Goal: Navigation & Orientation: Find specific page/section

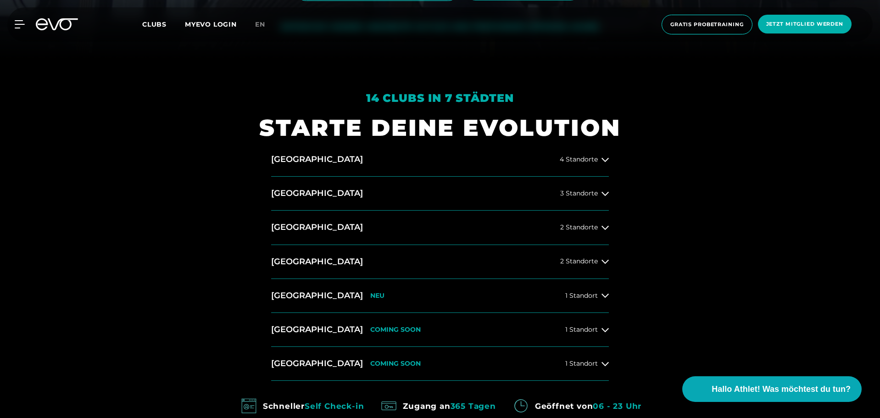
scroll to position [413, 0]
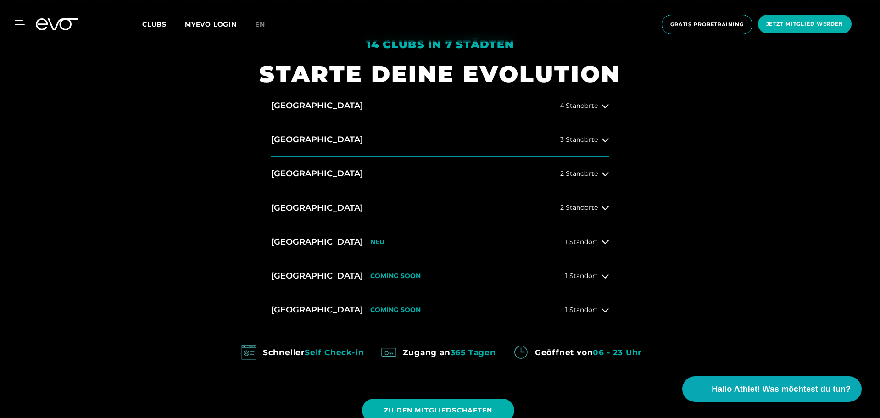
click at [609, 205] on div "[GEOGRAPHIC_DATA] 4 Standorte [GEOGRAPHIC_DATA] 3 Standorte [GEOGRAPHIC_DATA] 2…" at bounding box center [440, 208] width 352 height 238
click at [606, 208] on icon at bounding box center [605, 207] width 7 height 7
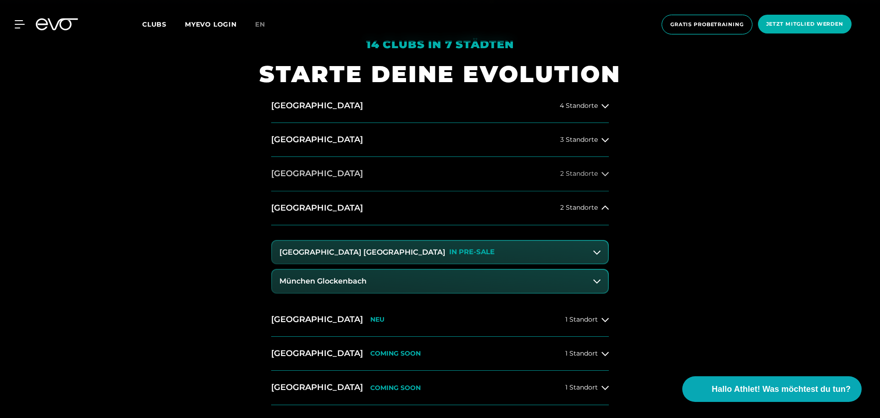
click at [606, 174] on icon at bounding box center [605, 174] width 7 height 4
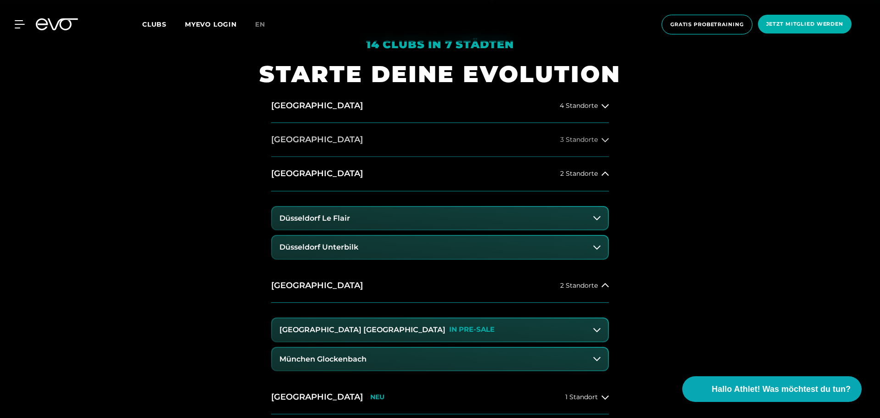
click at [605, 140] on icon at bounding box center [605, 139] width 7 height 7
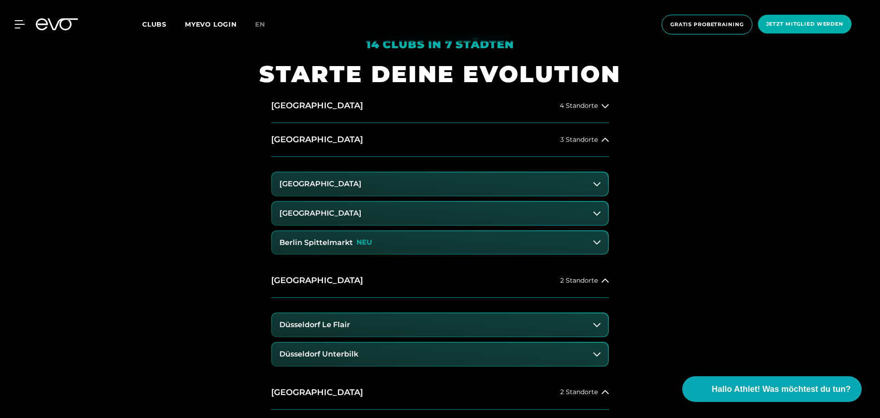
click at [609, 106] on div "[GEOGRAPHIC_DATA] 4 Standorte [GEOGRAPHIC_DATA] 3 Standorte [GEOGRAPHIC_DATA] […" at bounding box center [440, 339] width 352 height 500
drag, startPoint x: 602, startPoint y: 106, endPoint x: 615, endPoint y: 107, distance: 13.8
click at [604, 106] on icon at bounding box center [605, 105] width 7 height 7
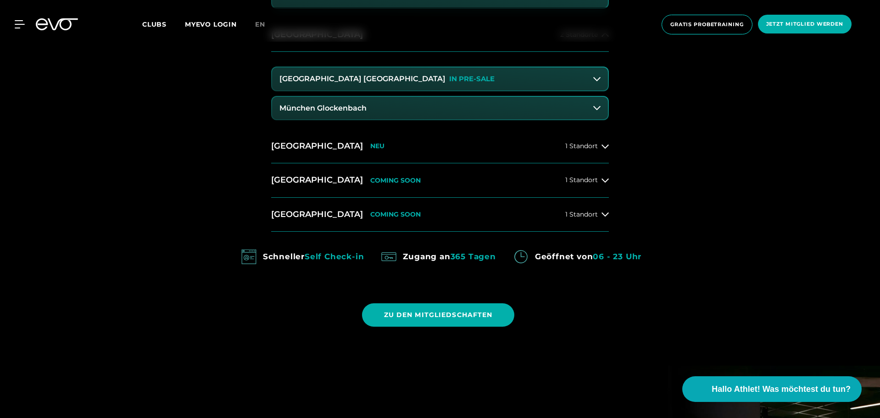
scroll to position [918, 0]
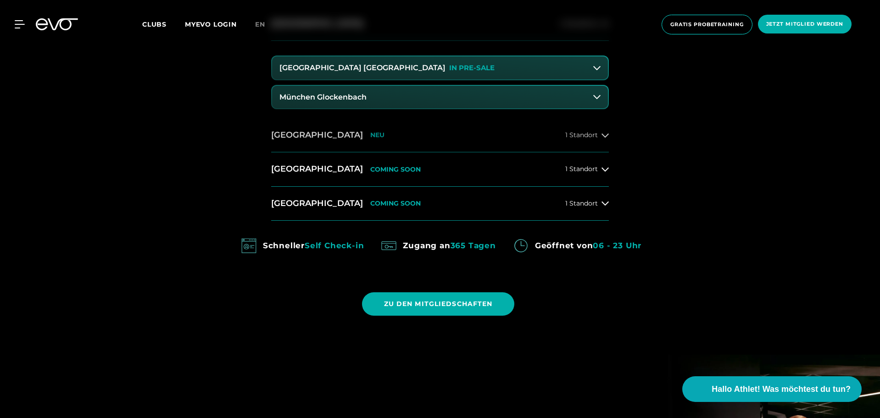
click at [606, 134] on icon at bounding box center [605, 135] width 7 height 7
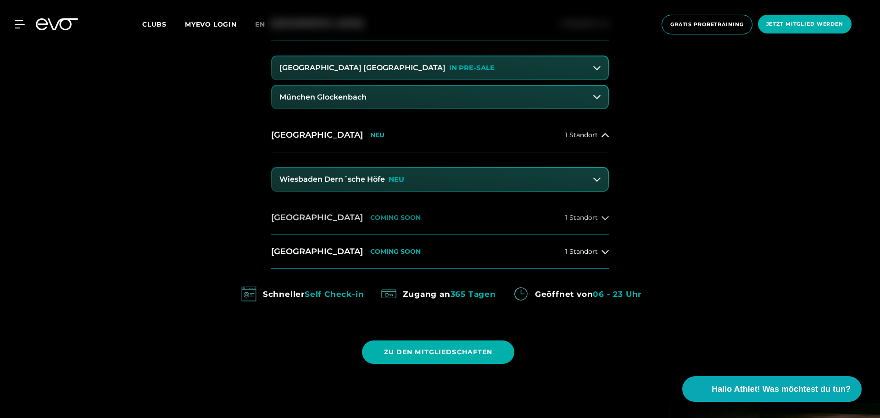
click at [604, 218] on icon at bounding box center [605, 217] width 7 height 7
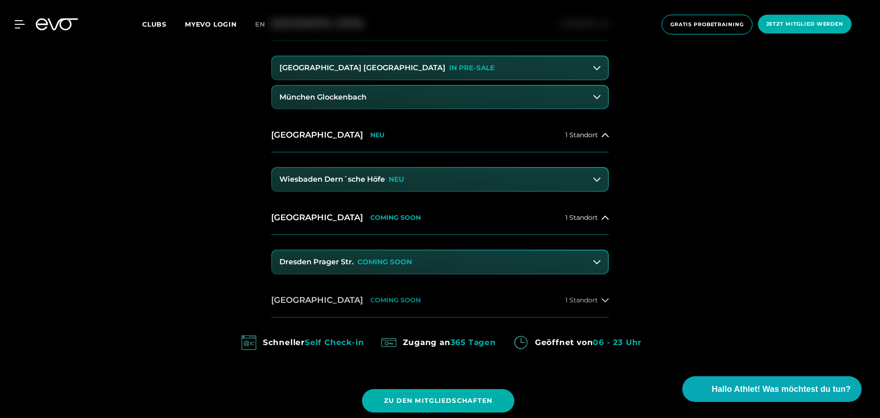
click at [604, 304] on button "[GEOGRAPHIC_DATA] COMING SOON 1 Standort" at bounding box center [440, 301] width 338 height 34
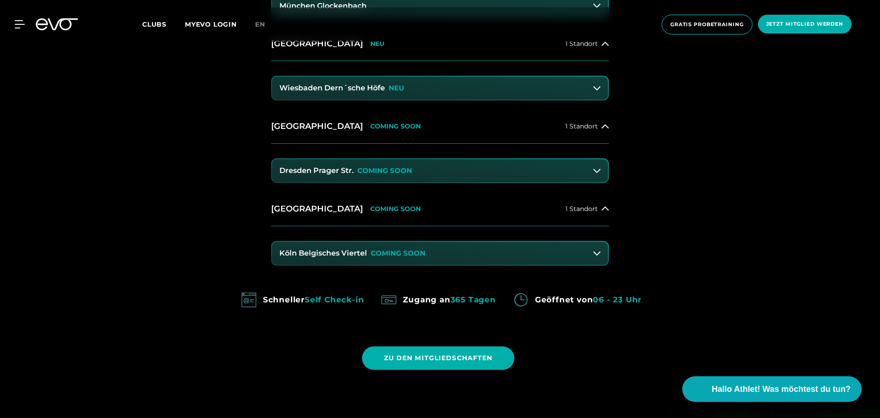
scroll to position [1101, 0]
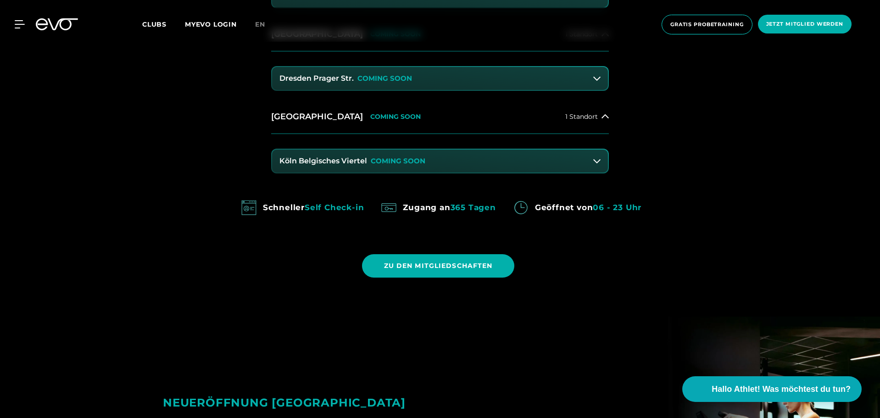
click at [597, 164] on icon at bounding box center [596, 160] width 7 height 7
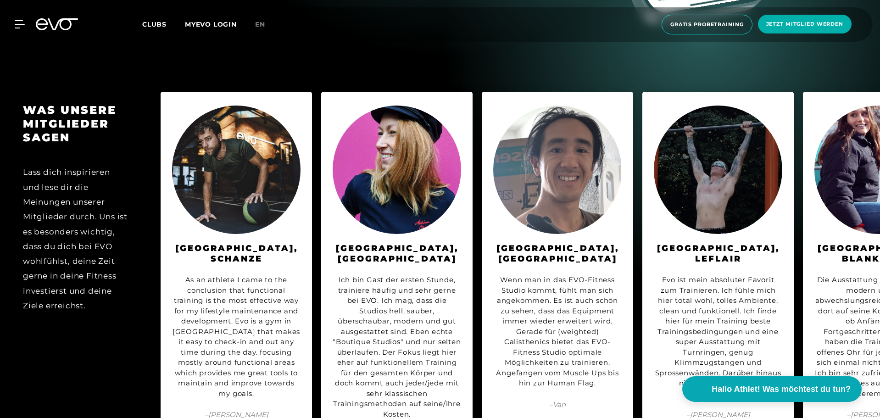
scroll to position [5002, 0]
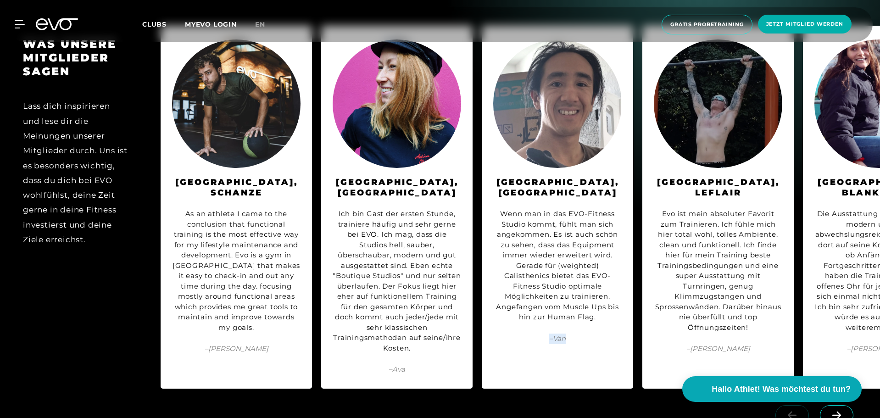
drag, startPoint x: 517, startPoint y: 364, endPoint x: 569, endPoint y: 366, distance: 51.9
click at [592, 366] on div "WAS UNSERE MITGLIEDER SAGEN Lass dich inspirieren und lese dir die Meinungen un…" at bounding box center [440, 207] width 880 height 381
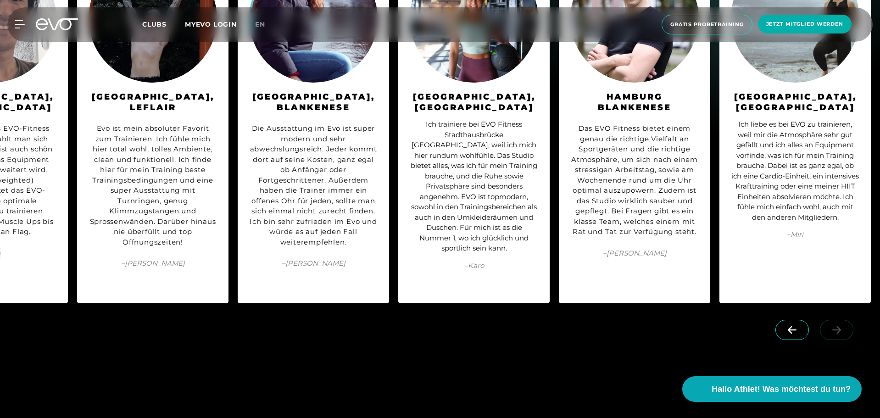
scroll to position [5094, 0]
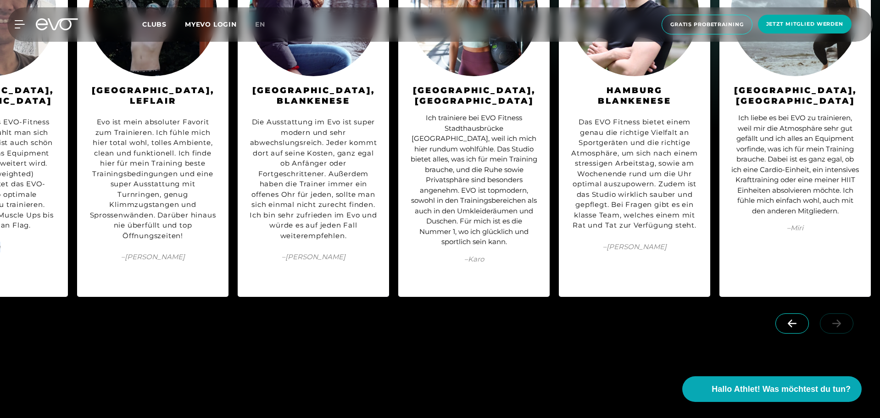
click at [794, 319] on icon at bounding box center [792, 323] width 16 height 8
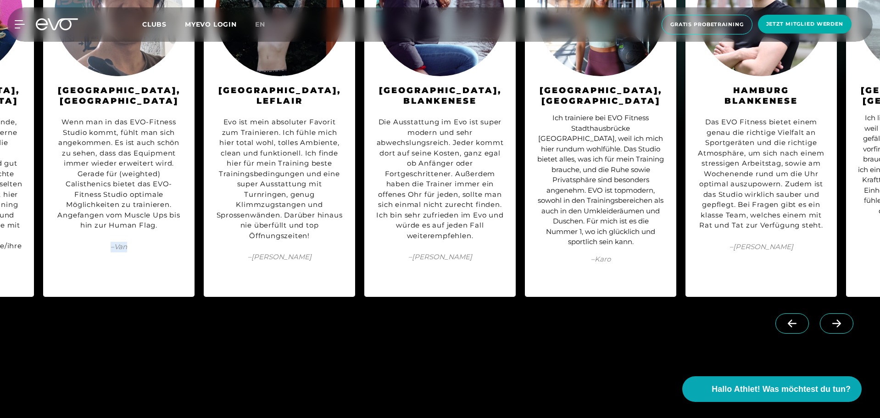
click at [794, 319] on icon at bounding box center [792, 323] width 16 height 8
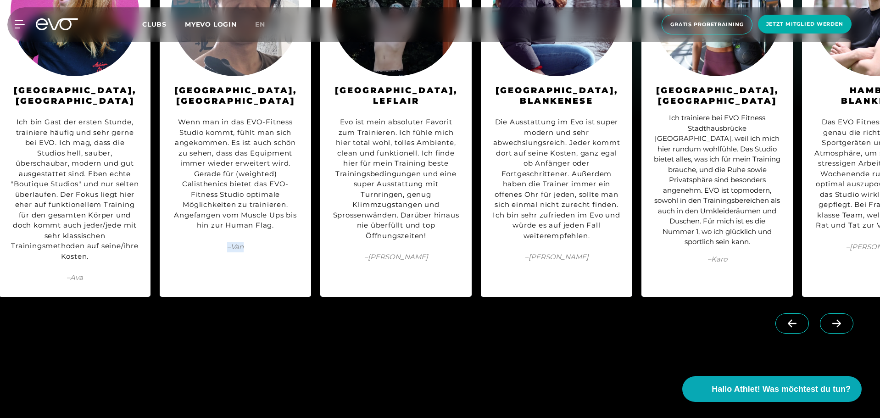
click at [794, 319] on icon at bounding box center [792, 323] width 16 height 8
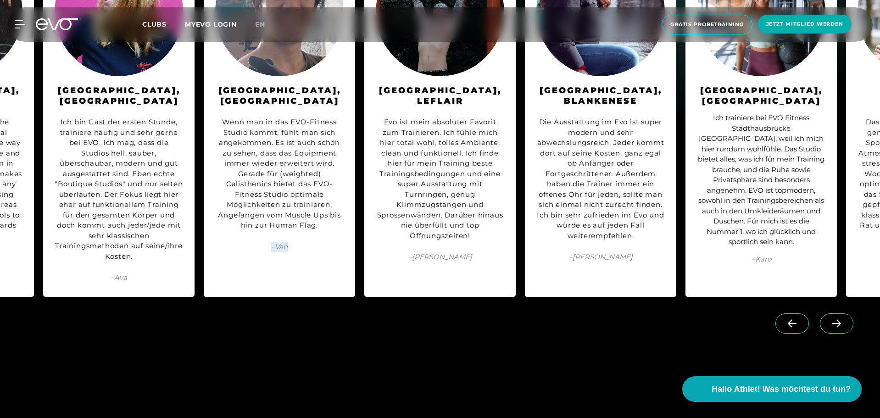
click at [794, 319] on icon at bounding box center [792, 323] width 16 height 8
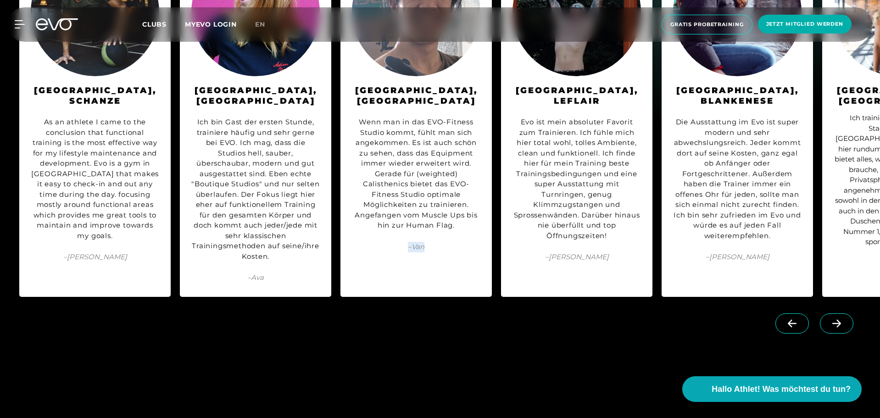
click at [794, 319] on icon at bounding box center [792, 323] width 16 height 8
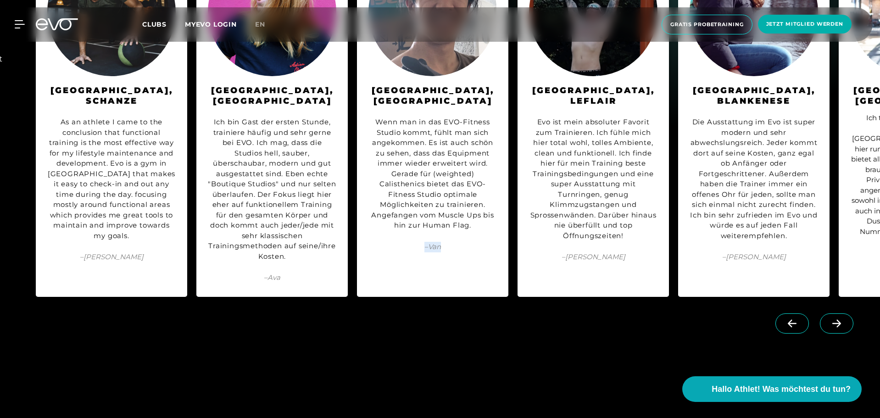
scroll to position [0, 0]
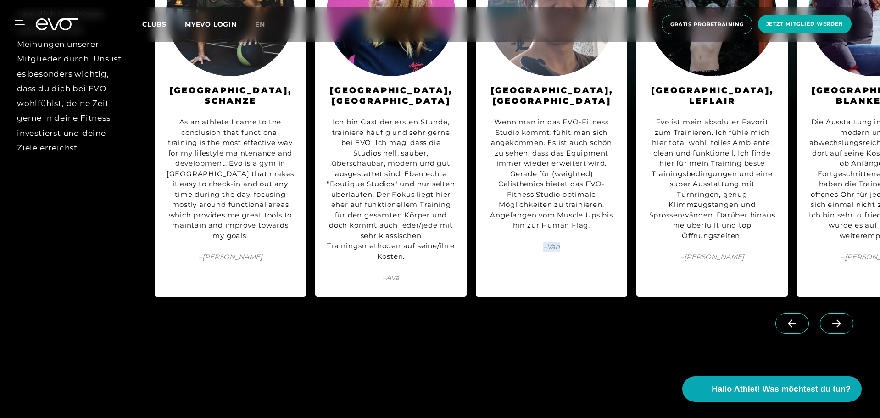
click at [794, 319] on icon at bounding box center [792, 323] width 16 height 8
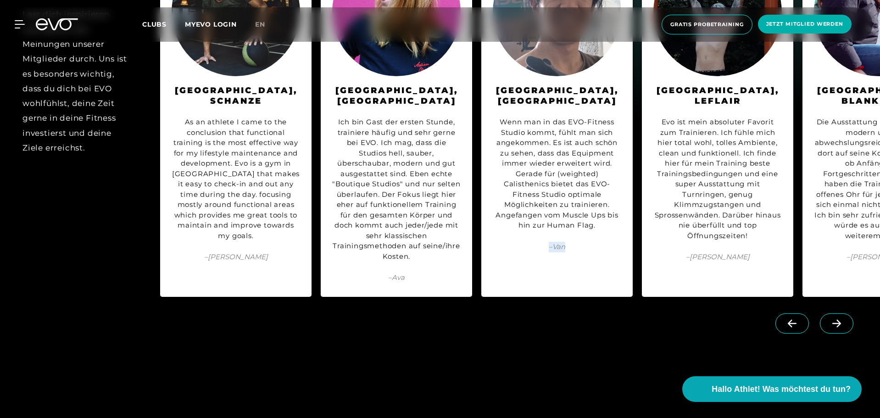
scroll to position [0, 0]
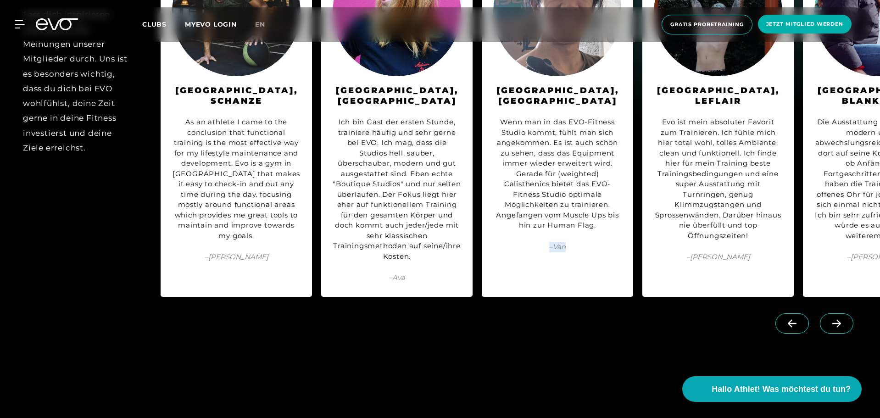
click at [794, 314] on link at bounding box center [794, 318] width 37 height 9
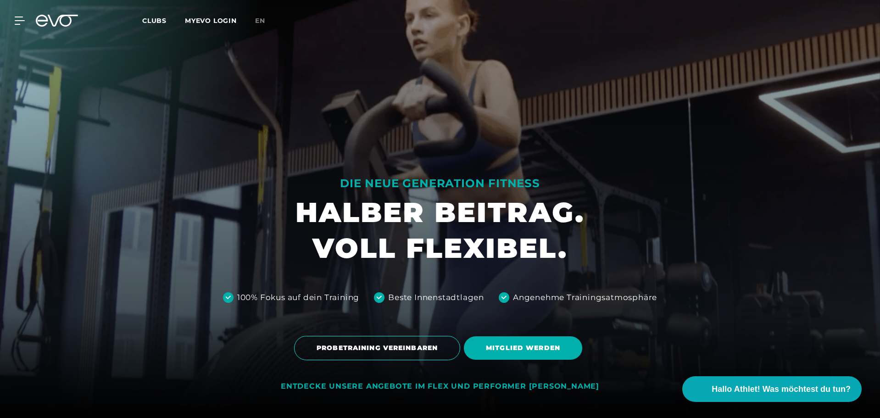
click at [794, 291] on div at bounding box center [440, 209] width 880 height 418
